Goal: Communication & Community: Answer question/provide support

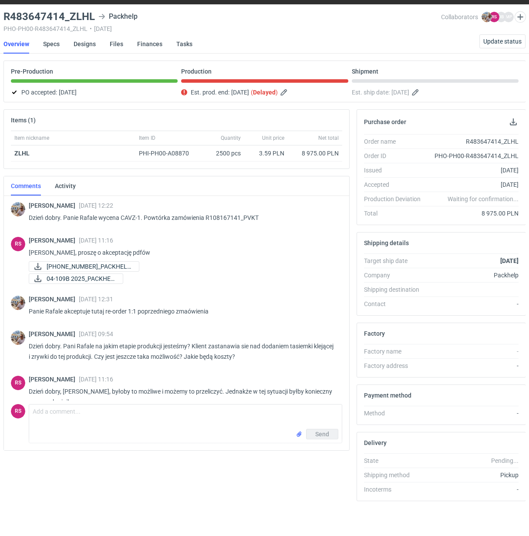
scroll to position [643, 0]
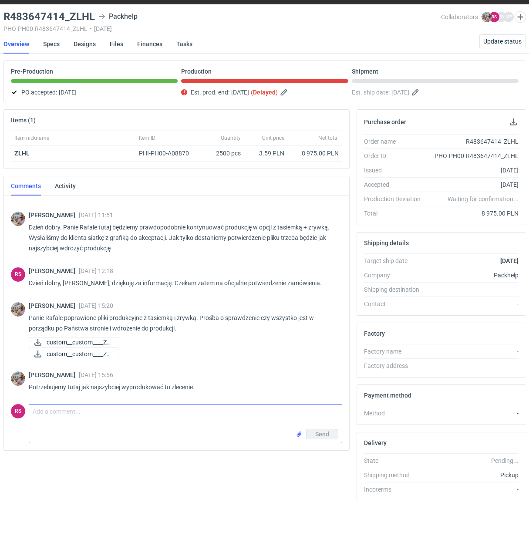
click at [132, 414] on textarea "Comment message" at bounding box center [185, 417] width 313 height 24
type textarea "[PERSON_NAME], proszę o akceptację pdfów."
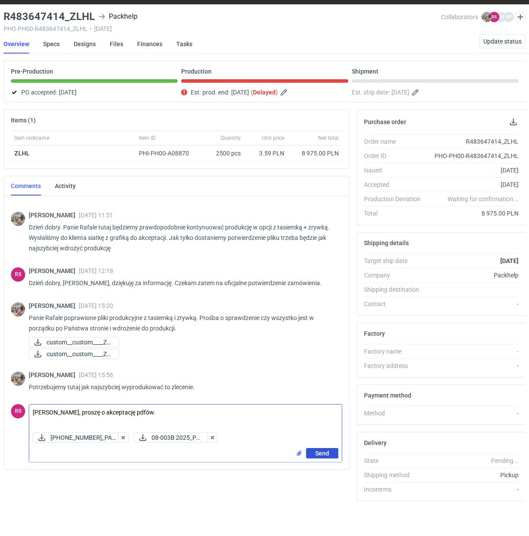
click at [321, 450] on span "Send" at bounding box center [322, 453] width 14 height 6
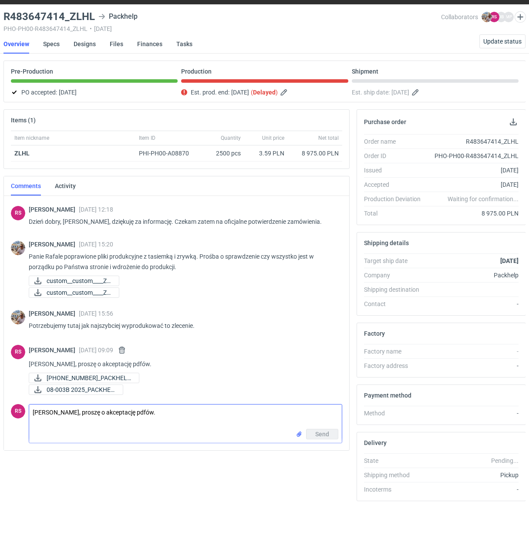
scroll to position [0, 0]
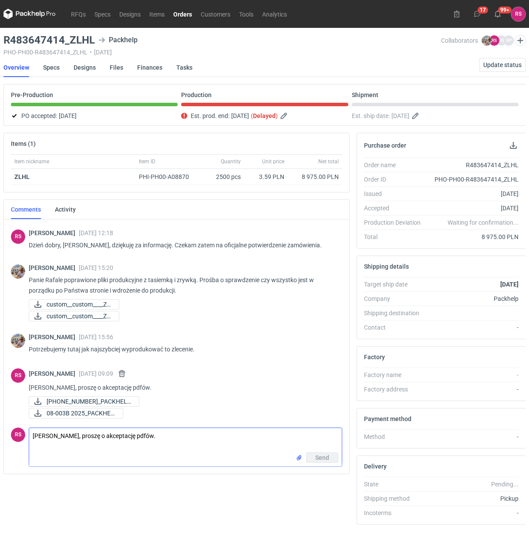
click at [179, 15] on link "Orders" at bounding box center [182, 14] width 27 height 10
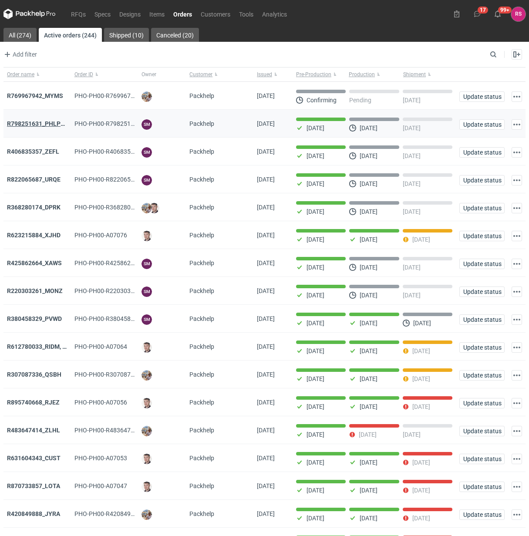
click at [30, 127] on strong "R798251631_PHLP_V1" at bounding box center [39, 123] width 64 height 7
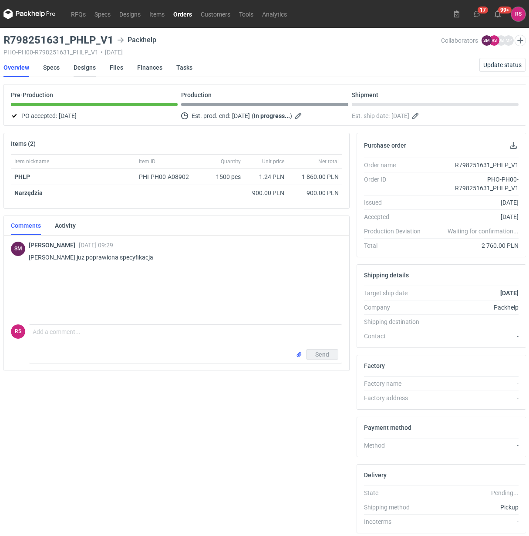
click at [87, 68] on link "Designs" at bounding box center [85, 67] width 22 height 19
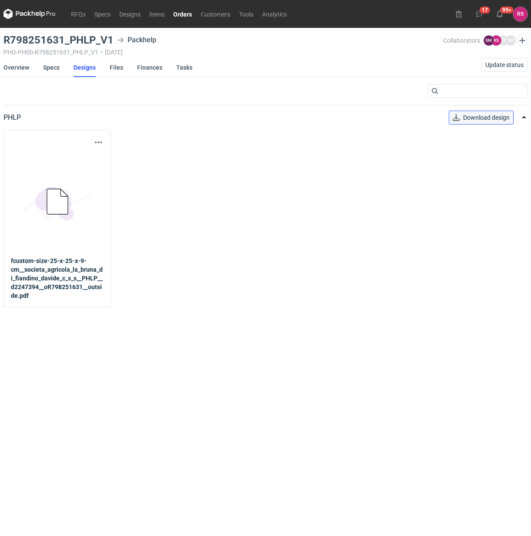
click at [484, 121] on link "Download design" at bounding box center [481, 118] width 65 height 14
click at [183, 13] on link "Orders" at bounding box center [182, 14] width 27 height 10
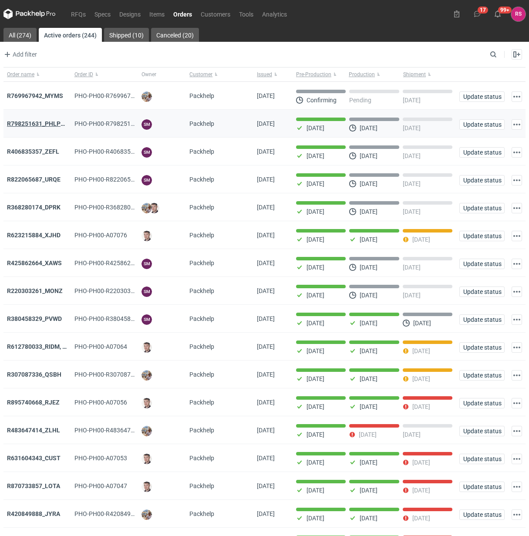
click at [35, 125] on strong "R798251631_PHLP_V1" at bounding box center [39, 123] width 64 height 7
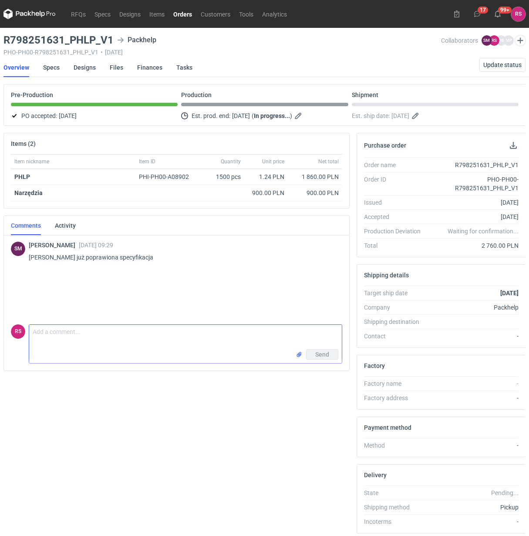
click at [126, 334] on textarea "Comment message" at bounding box center [185, 337] width 313 height 24
click at [39, 336] on textarea "POanie Sebastianie," at bounding box center [185, 337] width 313 height 24
click at [122, 332] on textarea "Paanie Sebastianie," at bounding box center [185, 337] width 313 height 24
click at [42, 336] on textarea "Paanie Sebastianie," at bounding box center [185, 337] width 313 height 24
click at [144, 340] on textarea "Panie Sebastianie," at bounding box center [185, 337] width 313 height 24
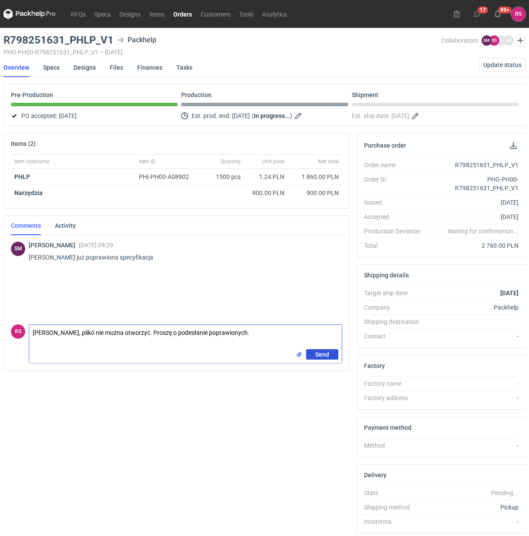
type textarea "Panie Sebastianie, plikó nie można otworzyć. Proszę o podesłanie poprawionych."
click at [321, 356] on span "Send" at bounding box center [322, 354] width 14 height 6
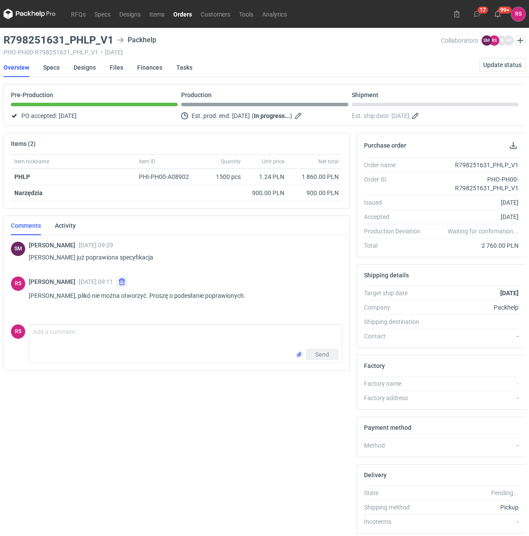
click at [121, 284] on button "button" at bounding box center [122, 282] width 10 height 10
click at [120, 286] on button "button" at bounding box center [122, 282] width 10 height 10
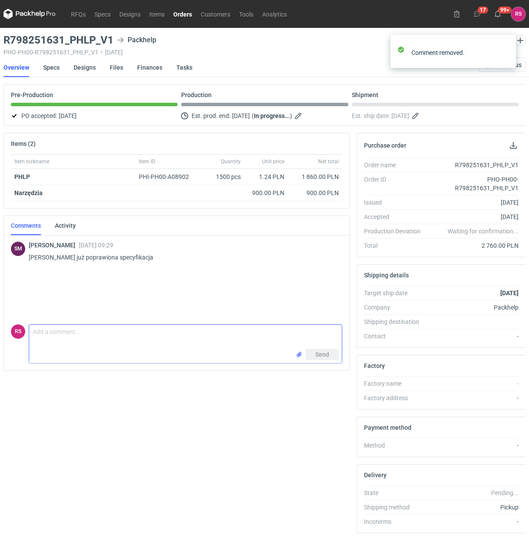
click at [94, 331] on textarea "Comment message" at bounding box center [185, 337] width 313 height 24
type textarea "P"
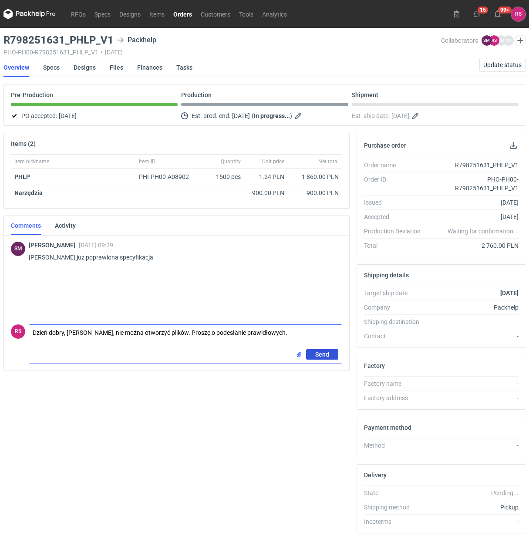
type textarea "Dzień dobry, [PERSON_NAME], nie można otworzyć plików. Proszę o podesłanie praw…"
click at [324, 353] on span "Send" at bounding box center [322, 354] width 14 height 6
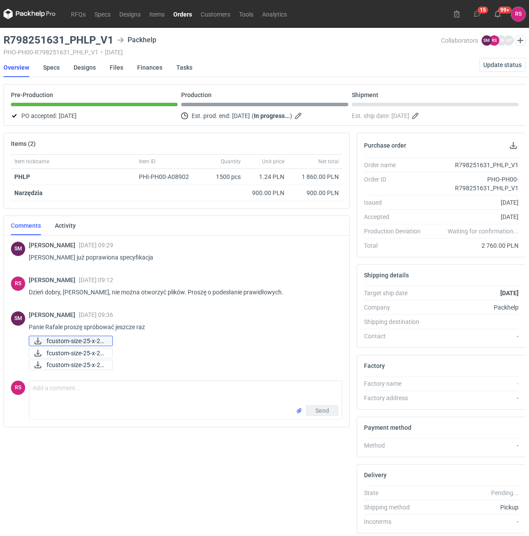
click at [83, 341] on span "fcustom-size-25-x-25..." at bounding box center [76, 341] width 59 height 10
click at [48, 353] on span "fcustom-size-25-x-25..." at bounding box center [76, 353] width 59 height 10
click at [74, 362] on span "fcustom-size-25-x-25..." at bounding box center [76, 365] width 59 height 10
